Goal: Entertainment & Leisure: Consume media (video, audio)

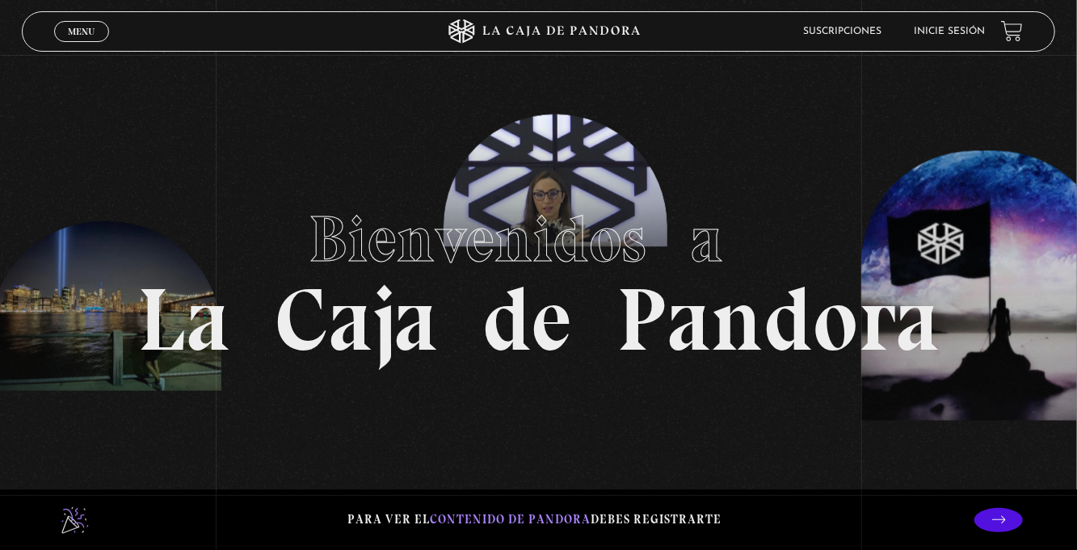
click at [71, 38] on link "Menu Cerrar" at bounding box center [81, 31] width 55 height 21
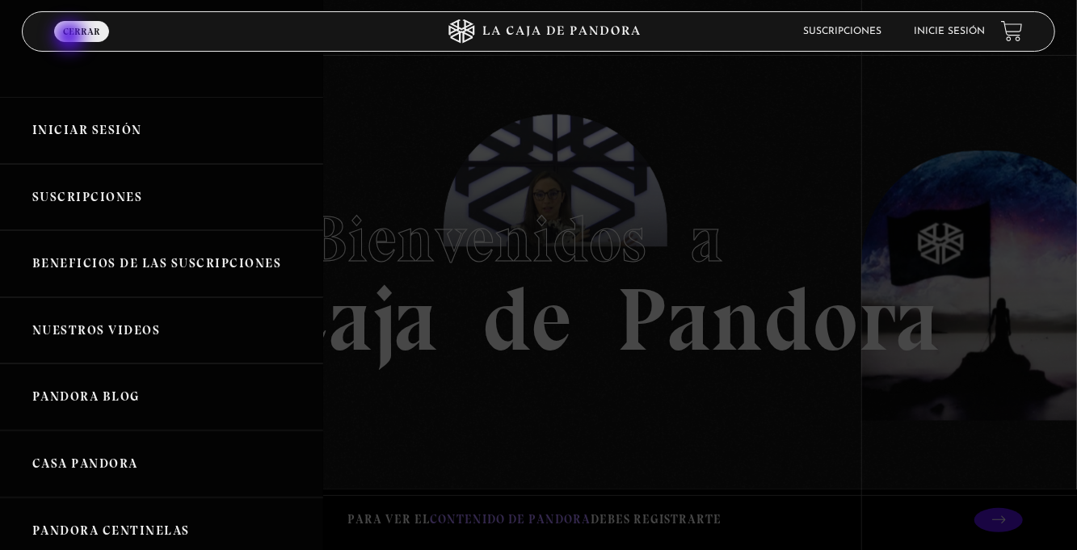
click at [225, 126] on link "Iniciar Sesión" at bounding box center [161, 130] width 323 height 67
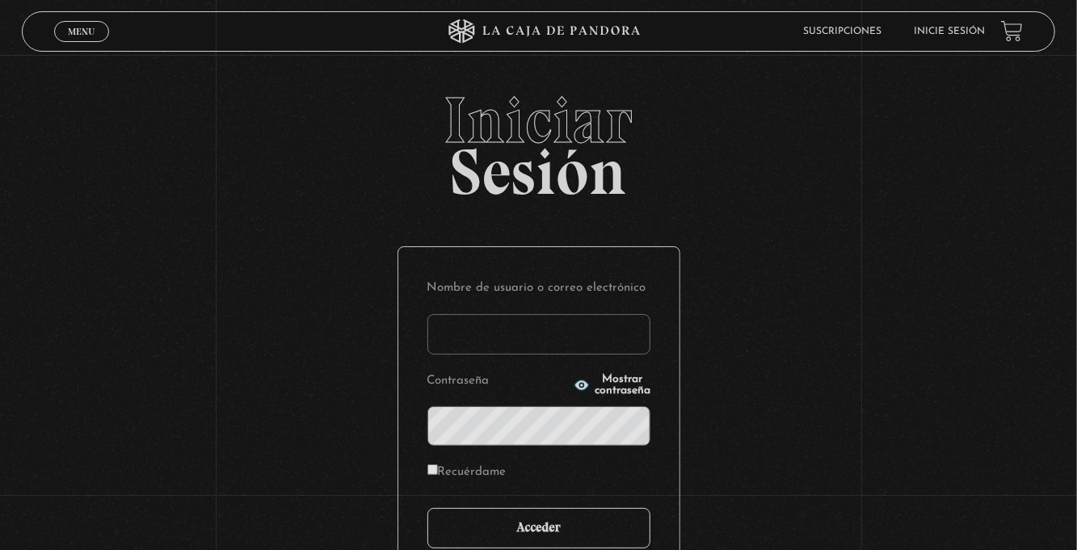
click at [561, 541] on input "Acceder" at bounding box center [538, 528] width 223 height 40
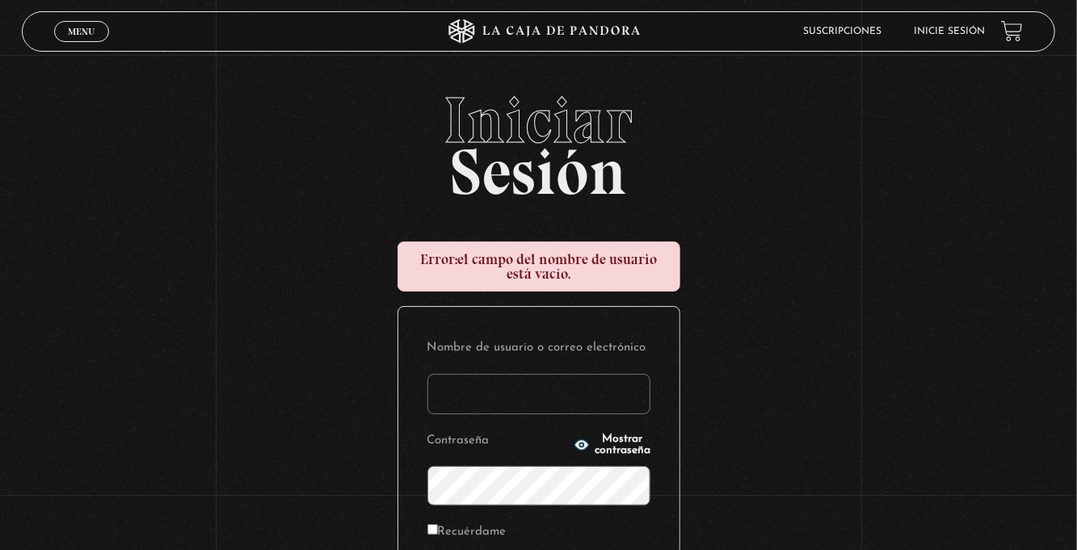
click at [462, 400] on input "Nombre de usuario o correo electrónico" at bounding box center [538, 394] width 223 height 40
type input "euherra@gmail.com"
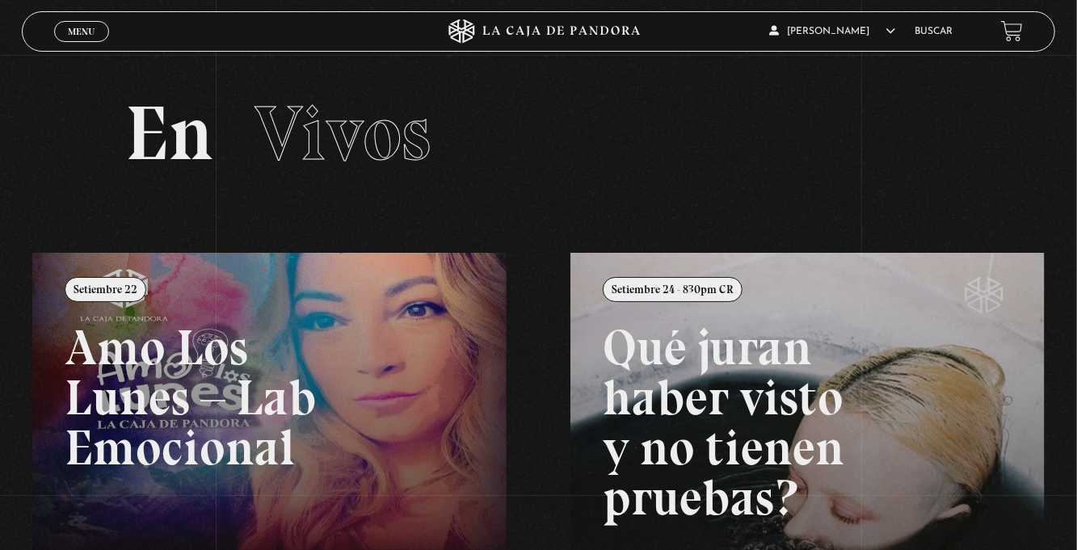
click at [78, 27] on span "Menu" at bounding box center [81, 32] width 27 height 10
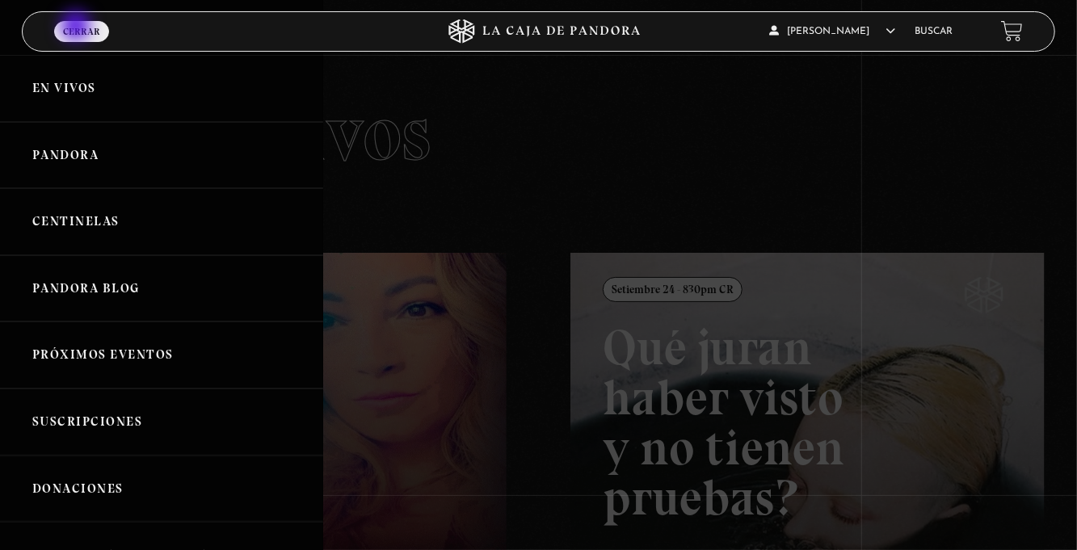
click at [144, 238] on link "Centinelas" at bounding box center [161, 221] width 323 height 67
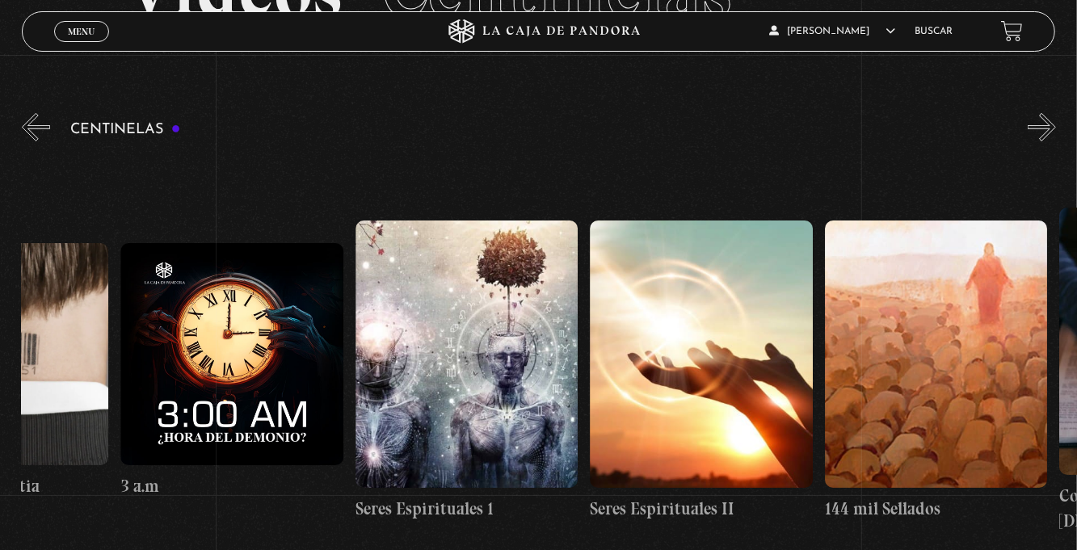
scroll to position [0, 21720]
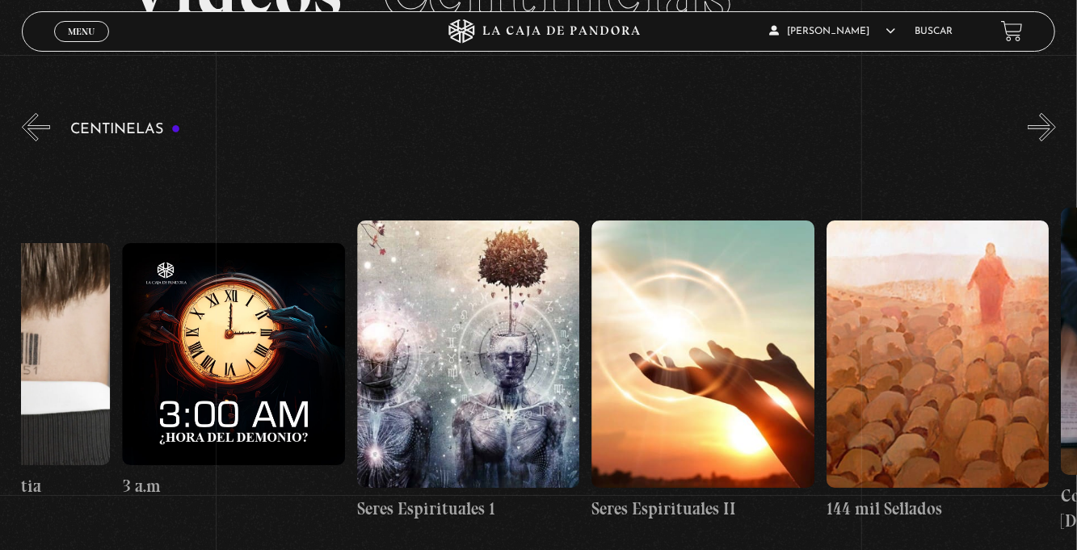
click at [477, 380] on figure at bounding box center [468, 354] width 222 height 267
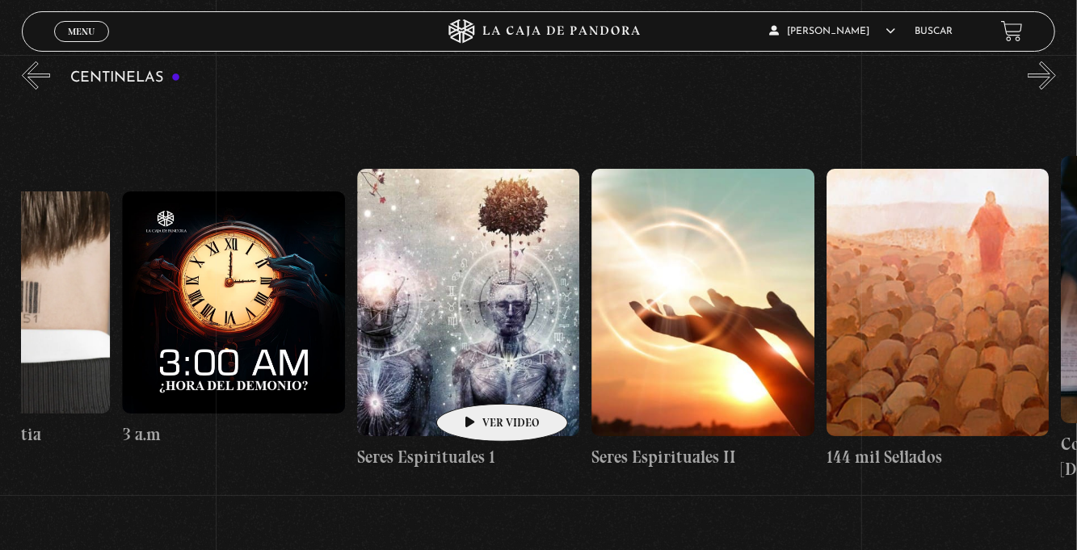
scroll to position [0, 21821]
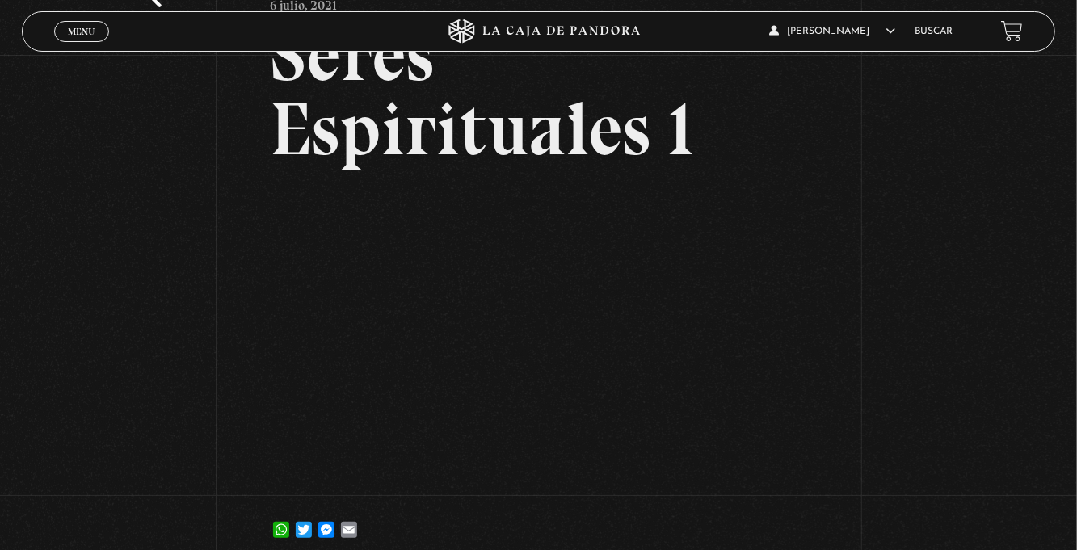
scroll to position [124, 0]
click at [75, 48] on div "Menu Cerrar" at bounding box center [215, 31] width 323 height 39
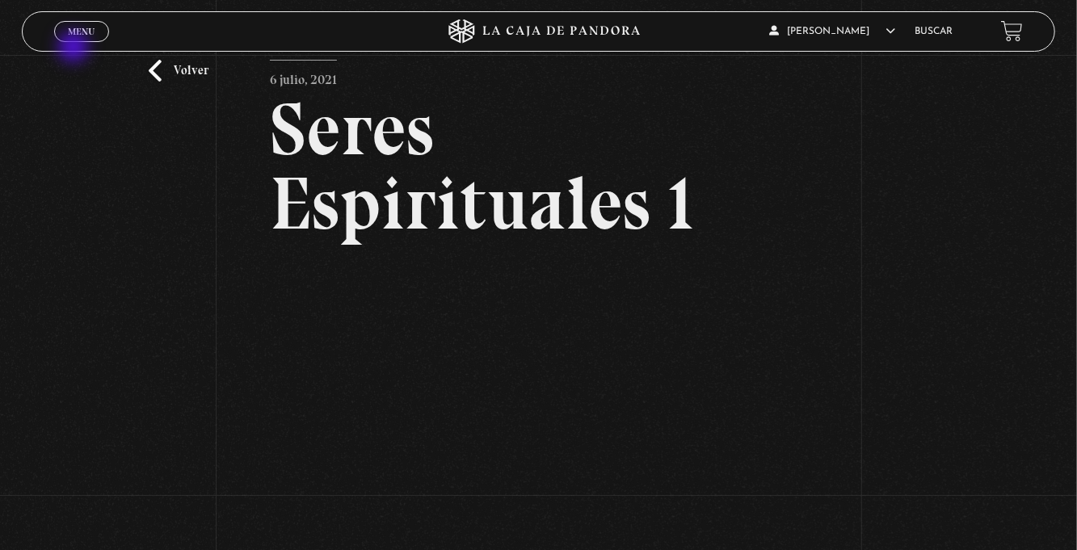
scroll to position [47, 0]
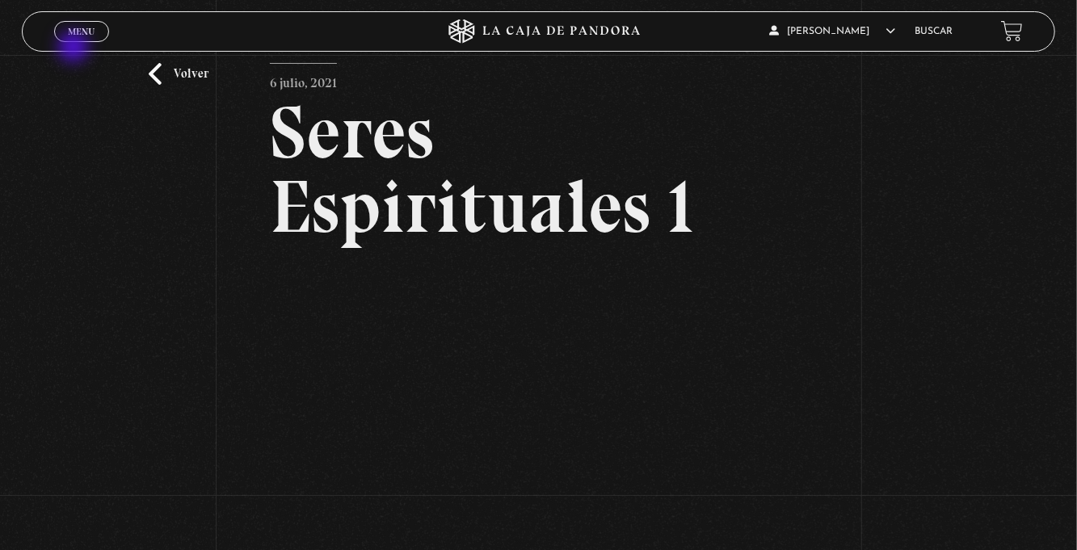
click at [183, 78] on link "Volver" at bounding box center [179, 74] width 60 height 22
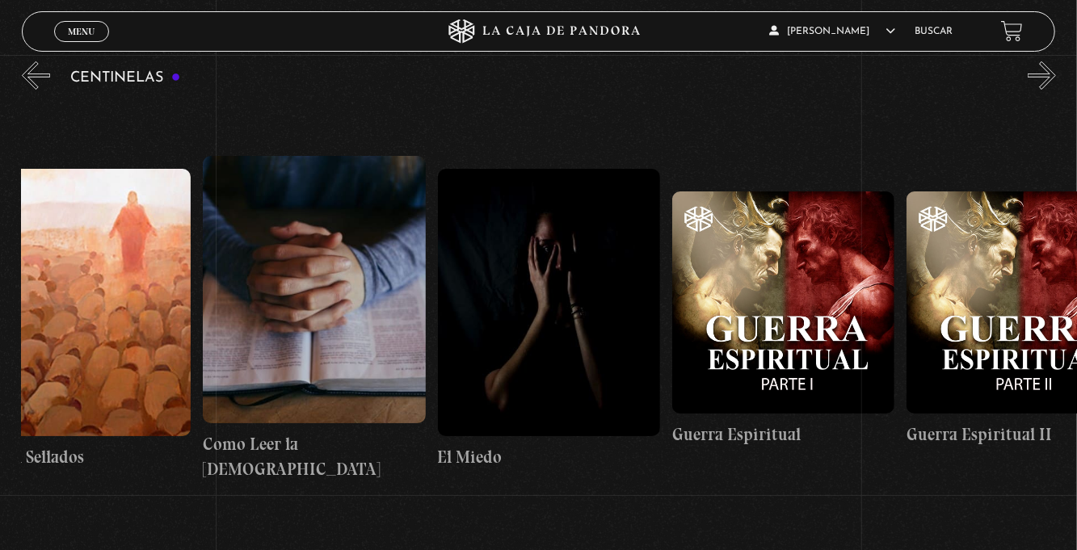
scroll to position [0, 22581]
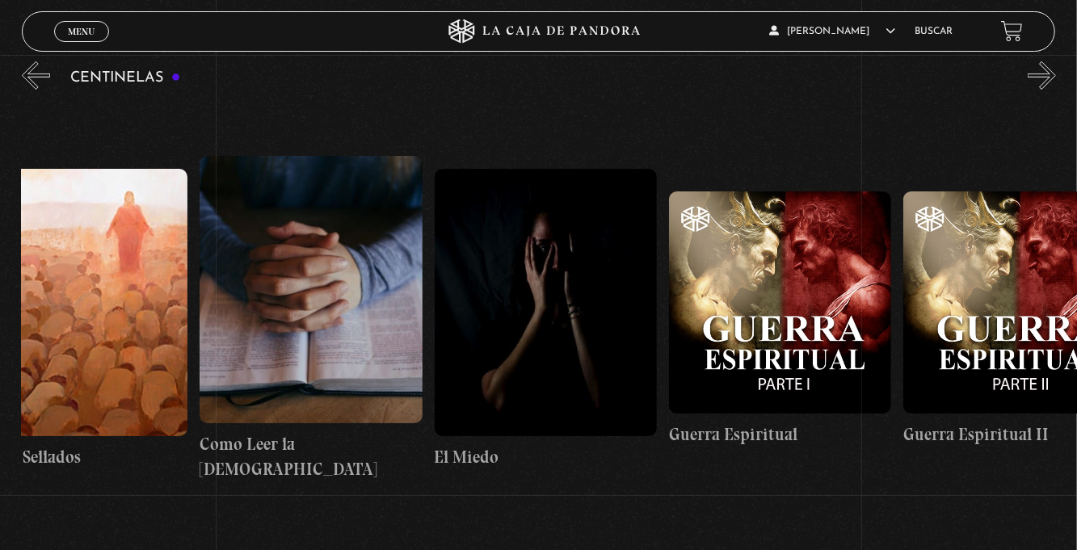
click at [792, 322] on figure at bounding box center [780, 302] width 222 height 222
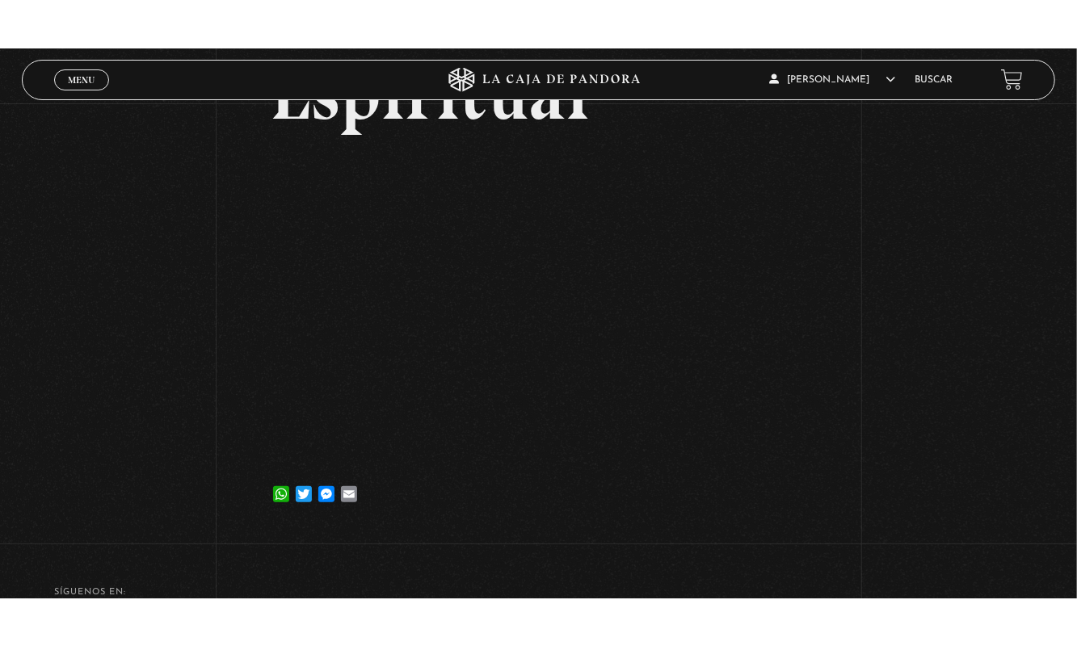
scroll to position [209, 0]
